Goal: Information Seeking & Learning: Learn about a topic

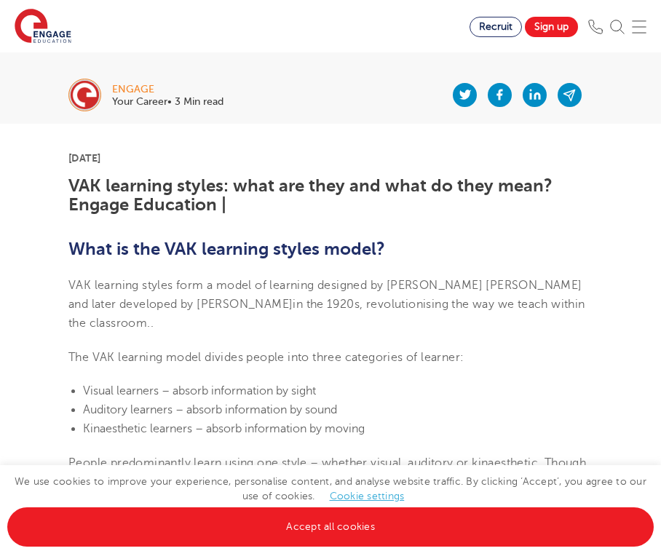
scroll to position [334, 0]
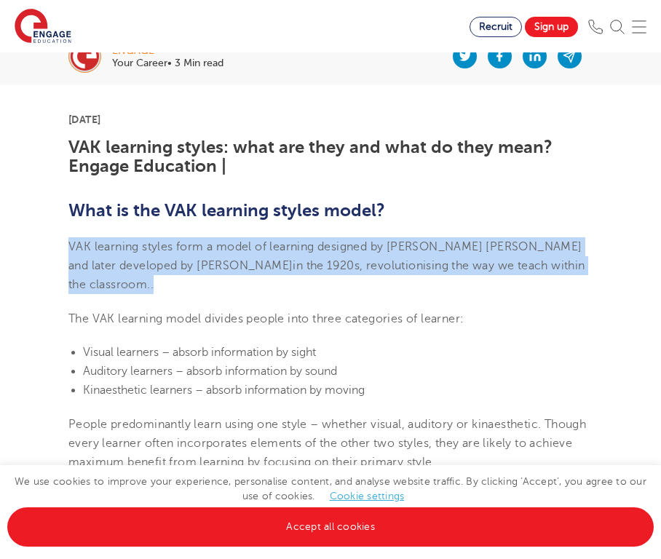
drag, startPoint x: 371, startPoint y: 232, endPoint x: 400, endPoint y: 312, distance: 85.7
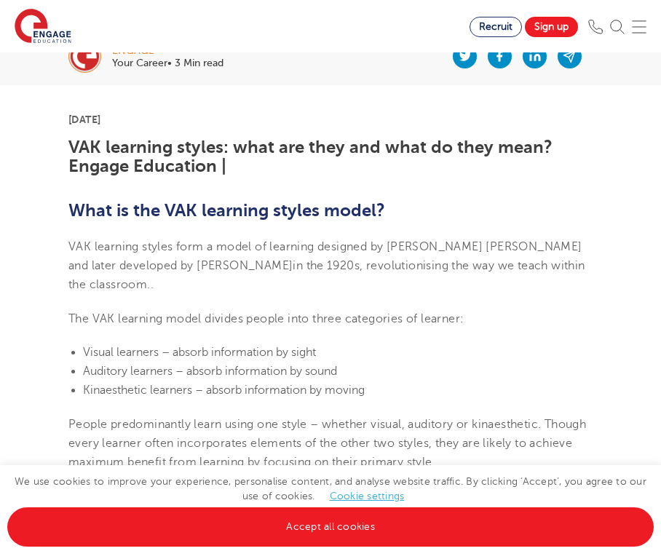
click at [400, 312] on span "The VAK learning model divides people into three categories of learner:" at bounding box center [265, 318] width 395 height 13
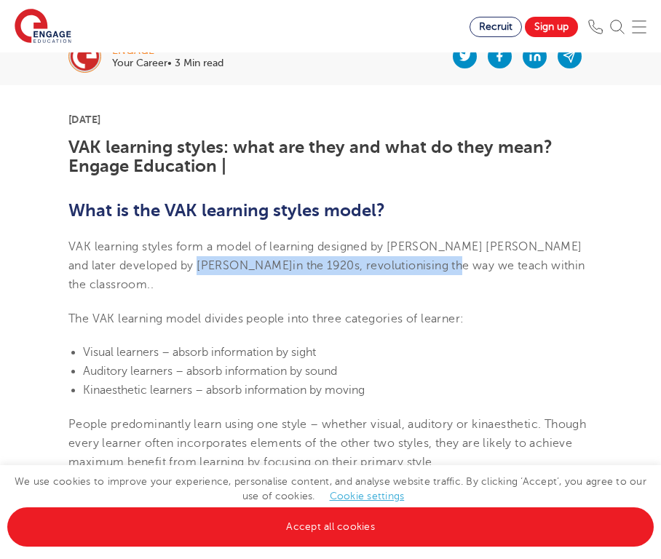
drag, startPoint x: 394, startPoint y: 267, endPoint x: 196, endPoint y: 267, distance: 198.1
click at [196, 267] on span "VAK learning styles form a model of learning designed by [PERSON_NAME] [PERSON_…" at bounding box center [326, 266] width 517 height 52
drag, startPoint x: 173, startPoint y: 268, endPoint x: 390, endPoint y: 268, distance: 216.3
click at [388, 268] on span "VAK learning styles form a model of learning designed by [PERSON_NAME] [PERSON_…" at bounding box center [326, 266] width 517 height 52
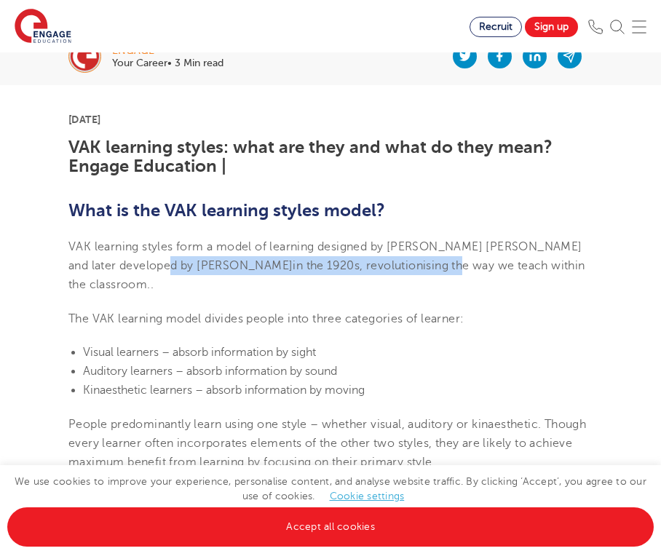
click at [390, 268] on span "in the 1920s, revolutionising the way we teach within the classroom." at bounding box center [326, 275] width 517 height 32
drag, startPoint x: 395, startPoint y: 269, endPoint x: 218, endPoint y: 269, distance: 177.0
click at [223, 269] on span "in the 1920s, revolutionising the way we teach within the classroom." at bounding box center [326, 275] width 517 height 32
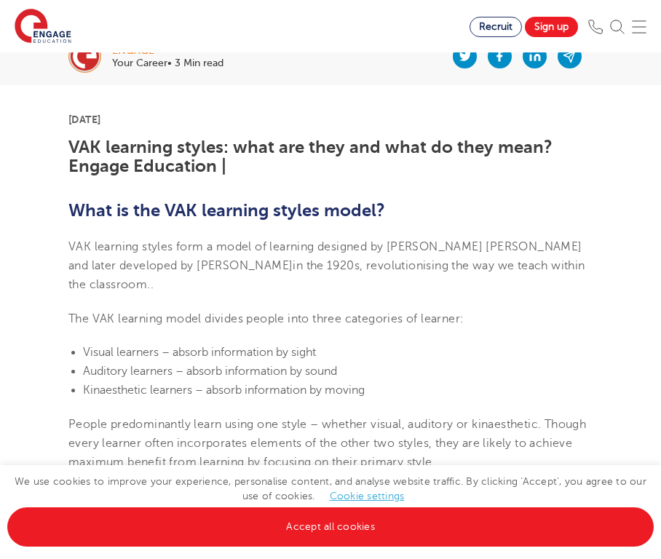
click at [218, 269] on span "VAK learning styles form a model of learning designed by [PERSON_NAME] [PERSON_…" at bounding box center [326, 266] width 517 height 52
drag, startPoint x: 203, startPoint y: 269, endPoint x: 360, endPoint y: 267, distance: 157.3
click at [354, 267] on span "VAK learning styles form a model of learning designed by [PERSON_NAME] [PERSON_…" at bounding box center [326, 266] width 517 height 52
click at [361, 267] on span "in the 1920s, revolutionising the way we teach within the classroom." at bounding box center [326, 275] width 517 height 32
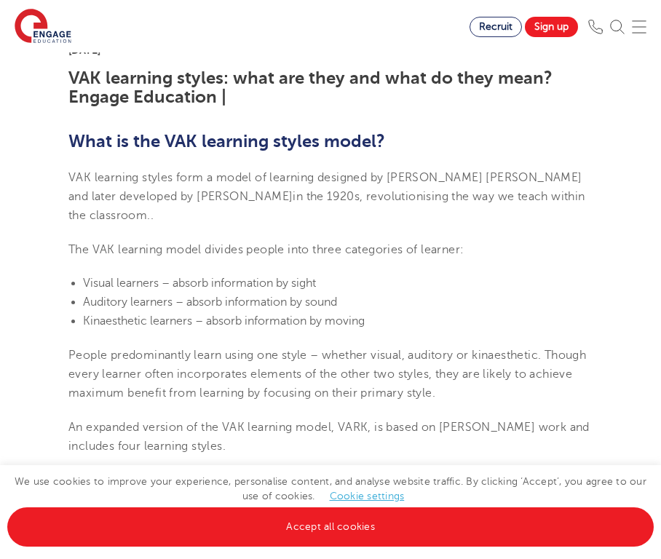
scroll to position [463, 0]
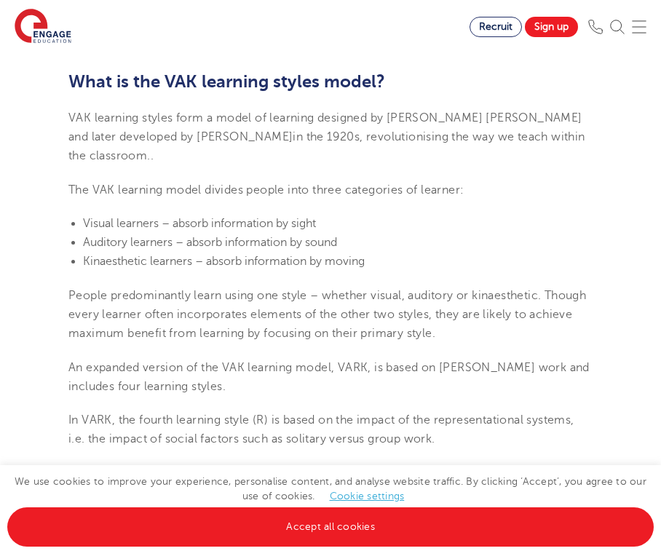
click at [166, 149] on p "VAK learning styles form a model of learning designed by [PERSON_NAME] [PERSON_…" at bounding box center [330, 138] width 524 height 58
click at [406, 114] on span "VAK learning styles form a model of learning designed by [PERSON_NAME] [PERSON_…" at bounding box center [326, 137] width 517 height 52
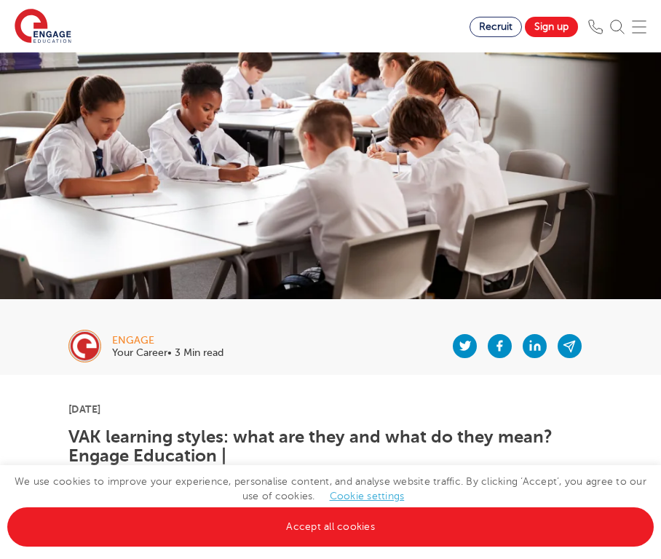
scroll to position [0, 0]
